Goal: Information Seeking & Learning: Learn about a topic

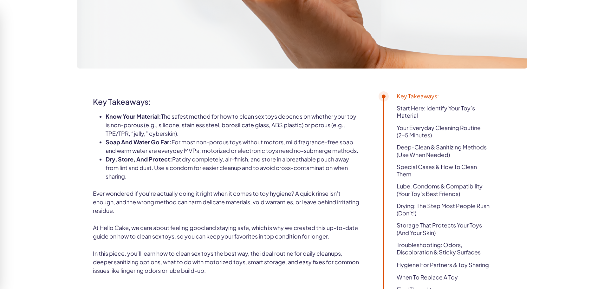
scroll to position [254, 0]
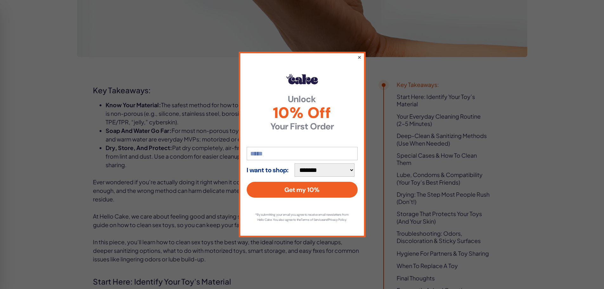
click at [359, 55] on button "×" at bounding box center [359, 57] width 4 height 8
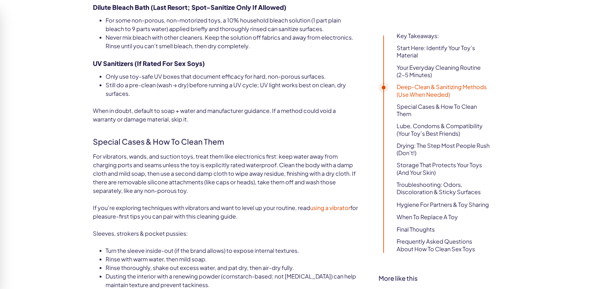
scroll to position [1205, 0]
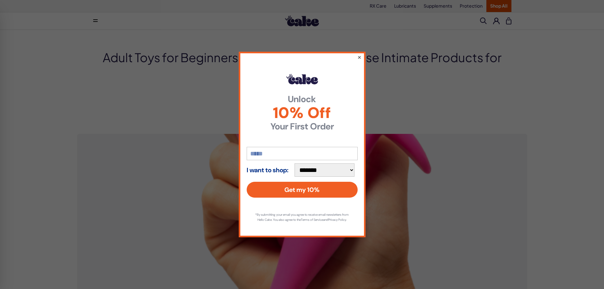
click at [359, 55] on button "×" at bounding box center [359, 57] width 4 height 8
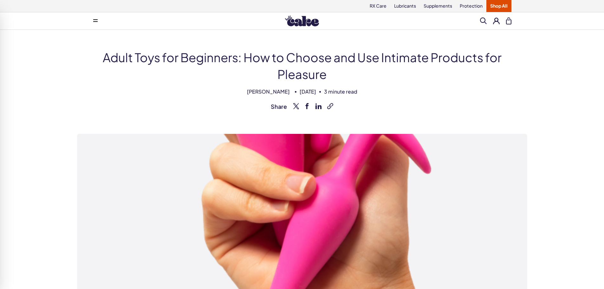
click at [96, 16] on button at bounding box center [95, 21] width 13 height 13
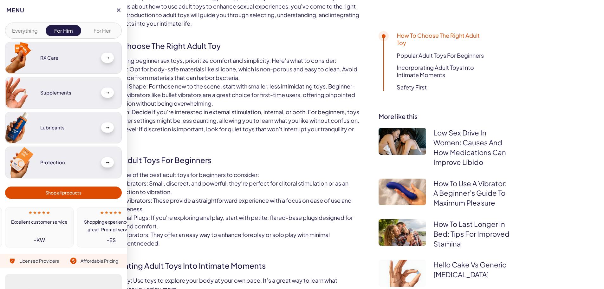
scroll to position [476, 0]
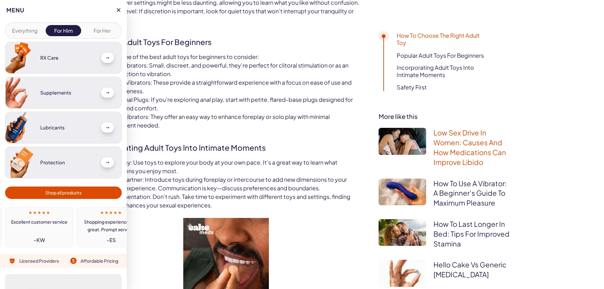
click at [493, 148] on link "Low Sex Drive In Women: Causes And How Medications Can Improve Libido" at bounding box center [469, 147] width 73 height 38
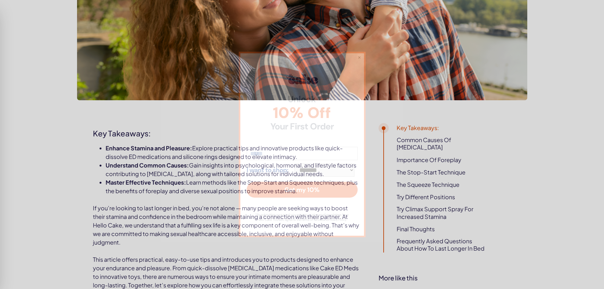
scroll to position [222, 0]
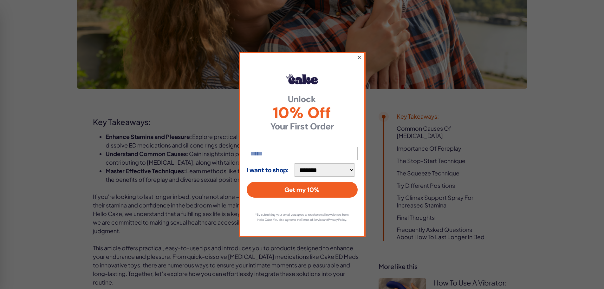
click at [359, 54] on button "×" at bounding box center [359, 57] width 4 height 8
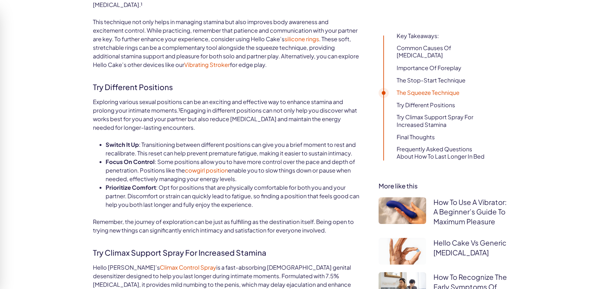
scroll to position [1680, 0]
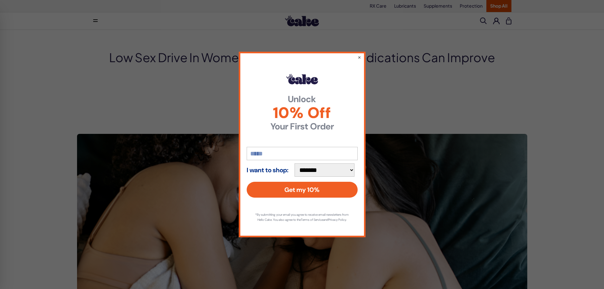
click at [356, 54] on div "**********" at bounding box center [302, 144] width 127 height 185
click at [359, 54] on button "×" at bounding box center [359, 57] width 4 height 8
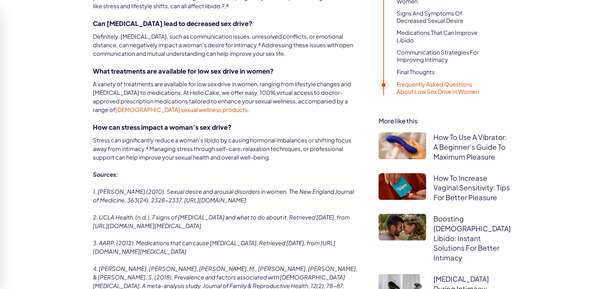
scroll to position [2314, 0]
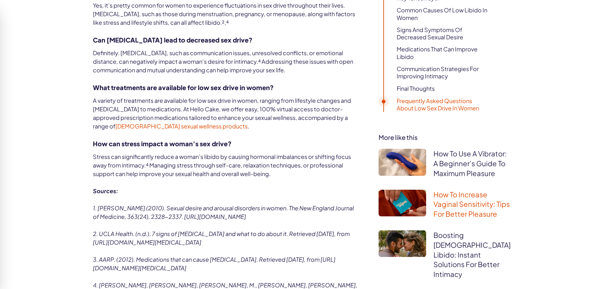
click at [478, 200] on link "How To Increase Vaginal Sensitivity: Tips For Better Pleasure" at bounding box center [471, 204] width 76 height 29
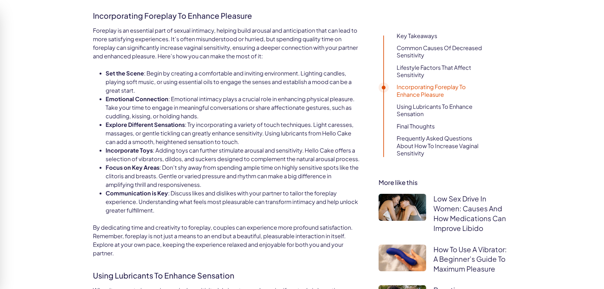
scroll to position [1522, 0]
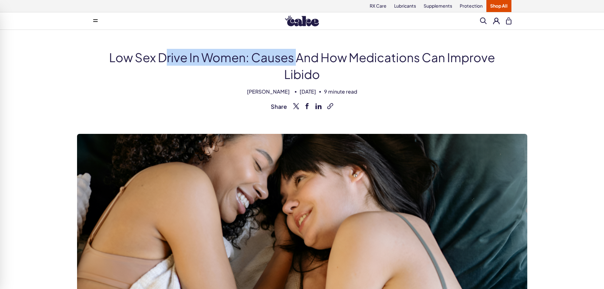
drag, startPoint x: 245, startPoint y: 59, endPoint x: 96, endPoint y: 61, distance: 148.4
click at [98, 61] on h1 "Low Sex Drive In Women: Causes And How Medications Can Improve Libido" at bounding box center [302, 66] width 418 height 34
copy h1 "Low Sex Drive In Women"
